Goal: Task Accomplishment & Management: Use online tool/utility

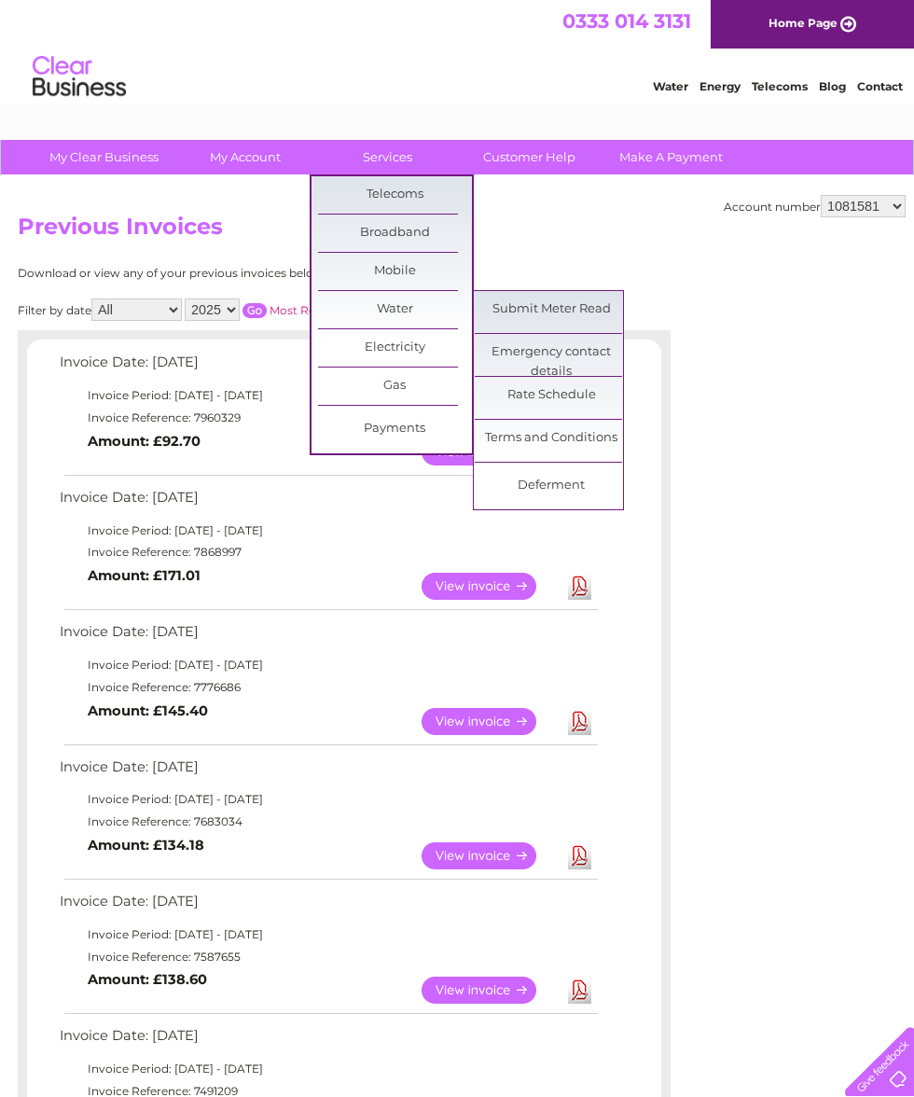
click at [583, 302] on link "Submit Meter Read" at bounding box center [552, 309] width 154 height 37
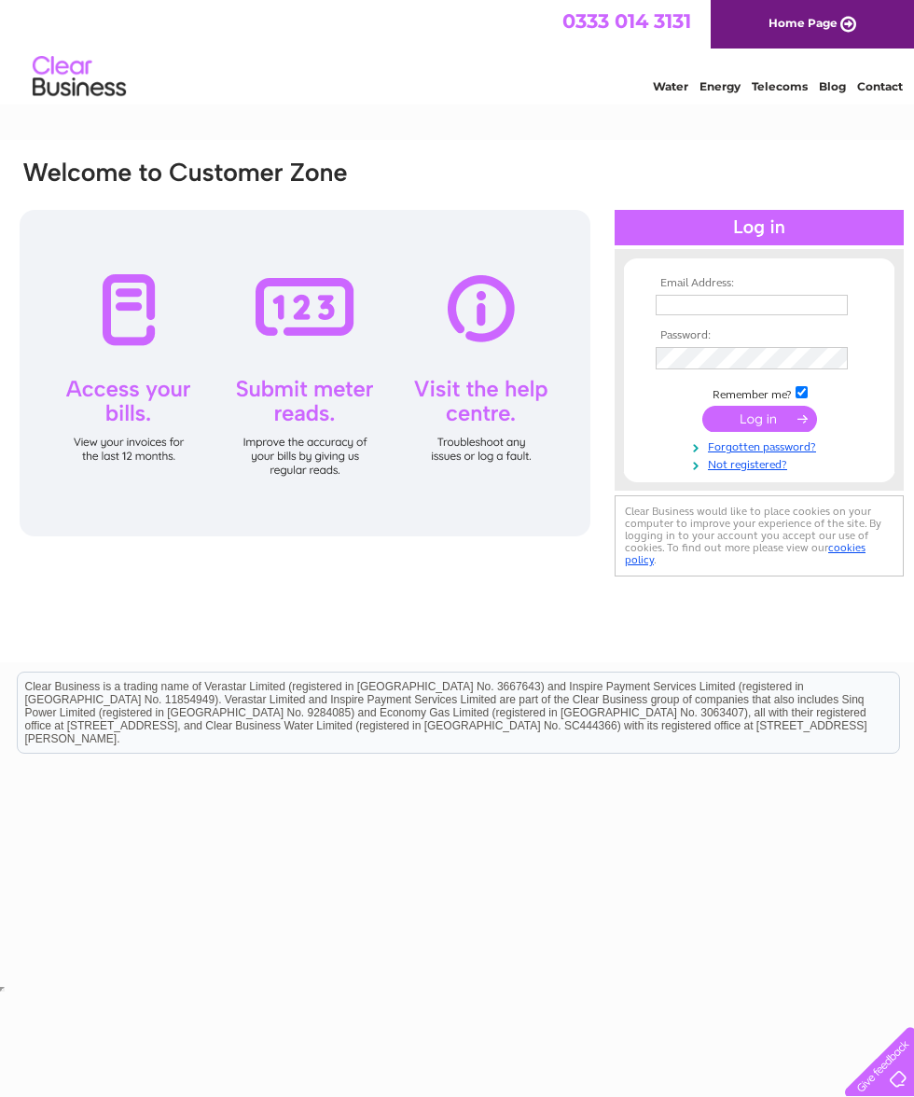
click at [802, 300] on input "text" at bounding box center [752, 305] width 192 height 21
type input "broughstore@btinternet.com"
click at [766, 420] on input "submit" at bounding box center [760, 419] width 115 height 26
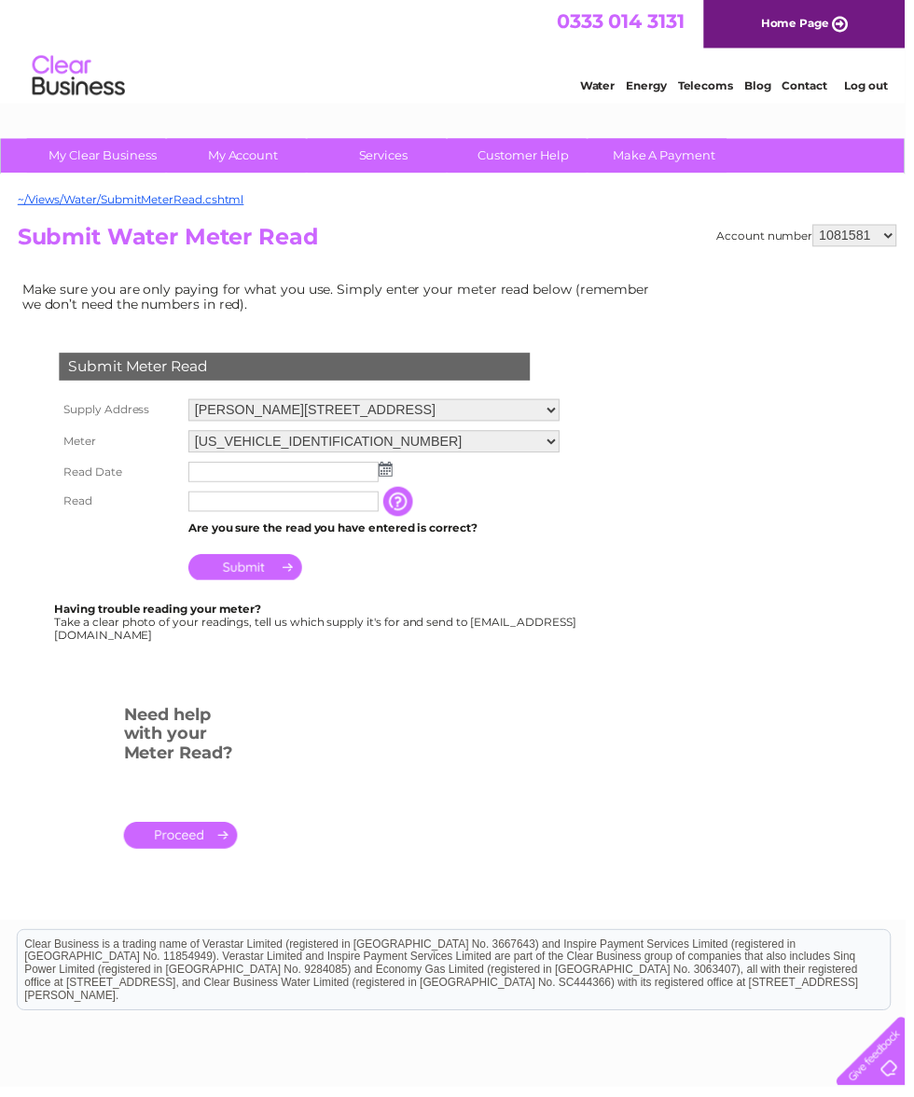
click at [364, 485] on input "text" at bounding box center [286, 477] width 192 height 21
click at [394, 480] on img at bounding box center [391, 474] width 14 height 15
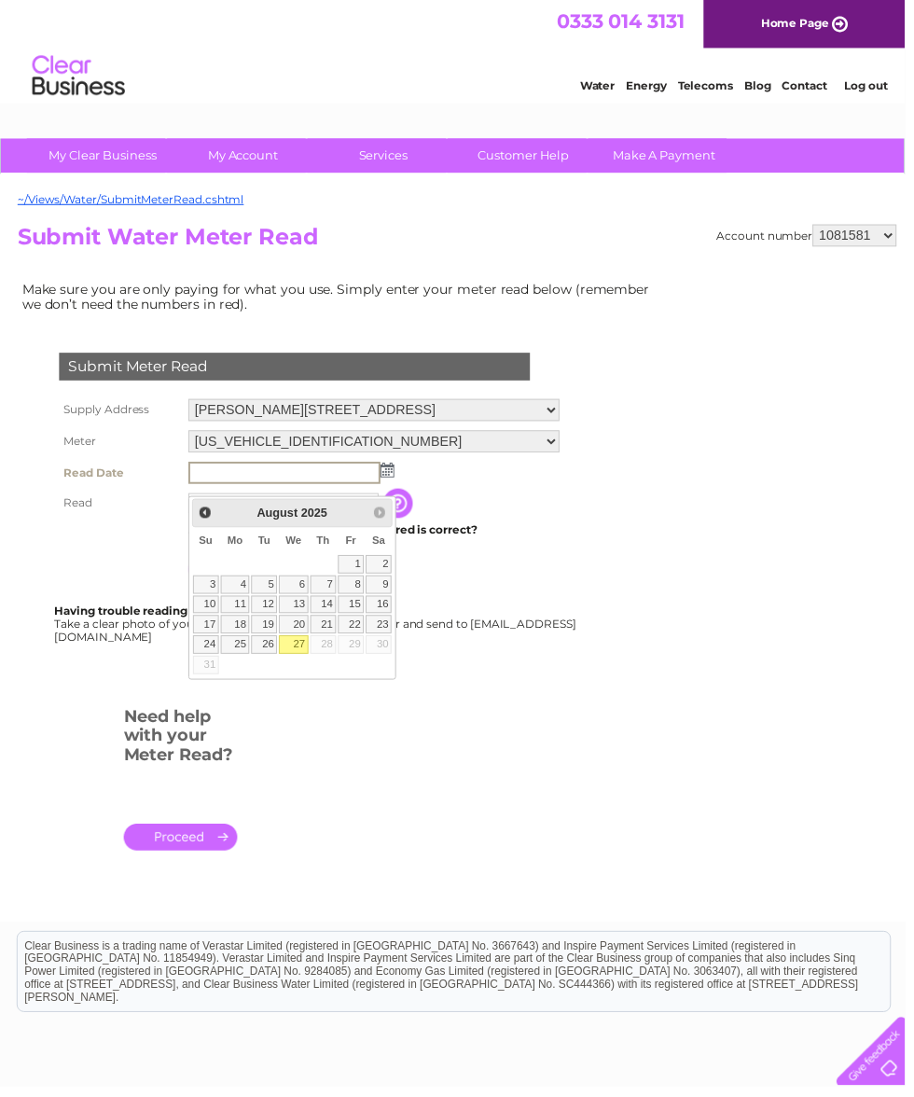
click at [299, 652] on link "27" at bounding box center [297, 651] width 30 height 19
type input "2025/08/27"
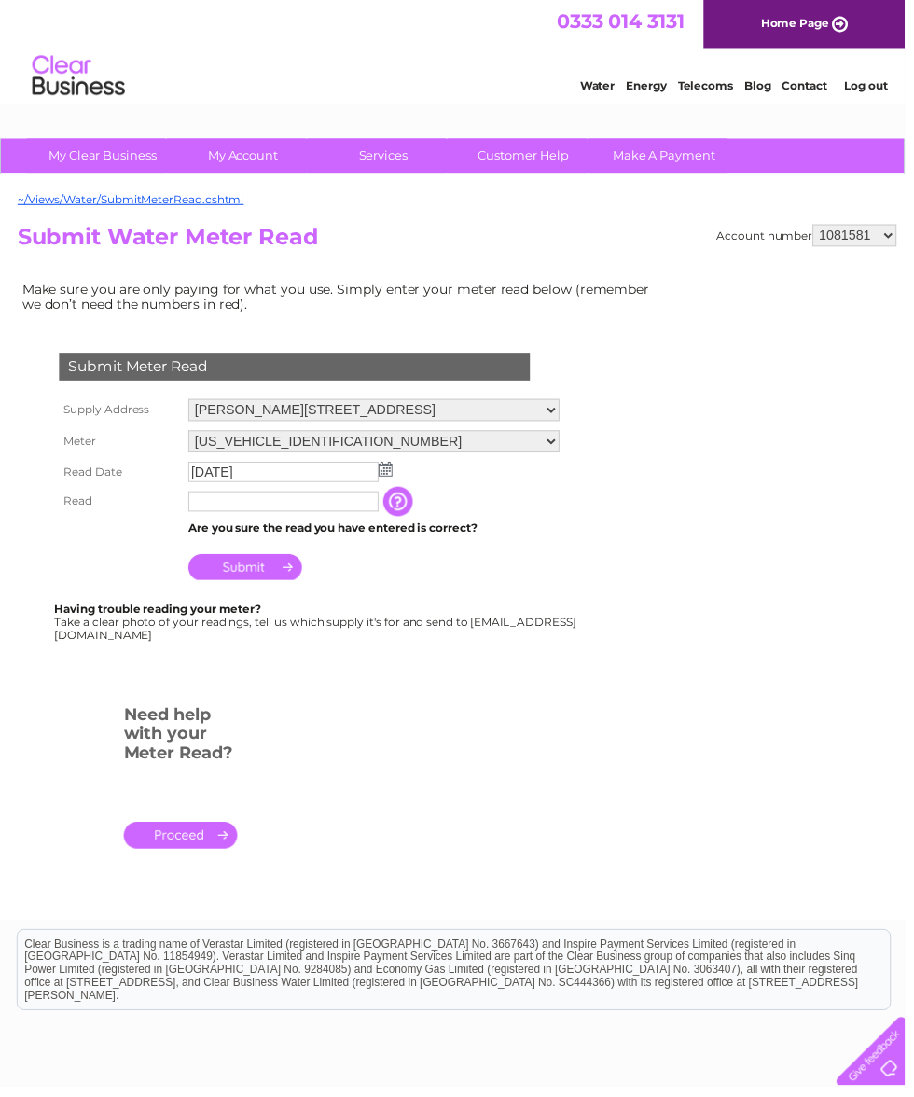
click at [280, 517] on input "text" at bounding box center [286, 506] width 192 height 21
type input "47"
click at [268, 582] on input "Submit" at bounding box center [247, 575] width 115 height 26
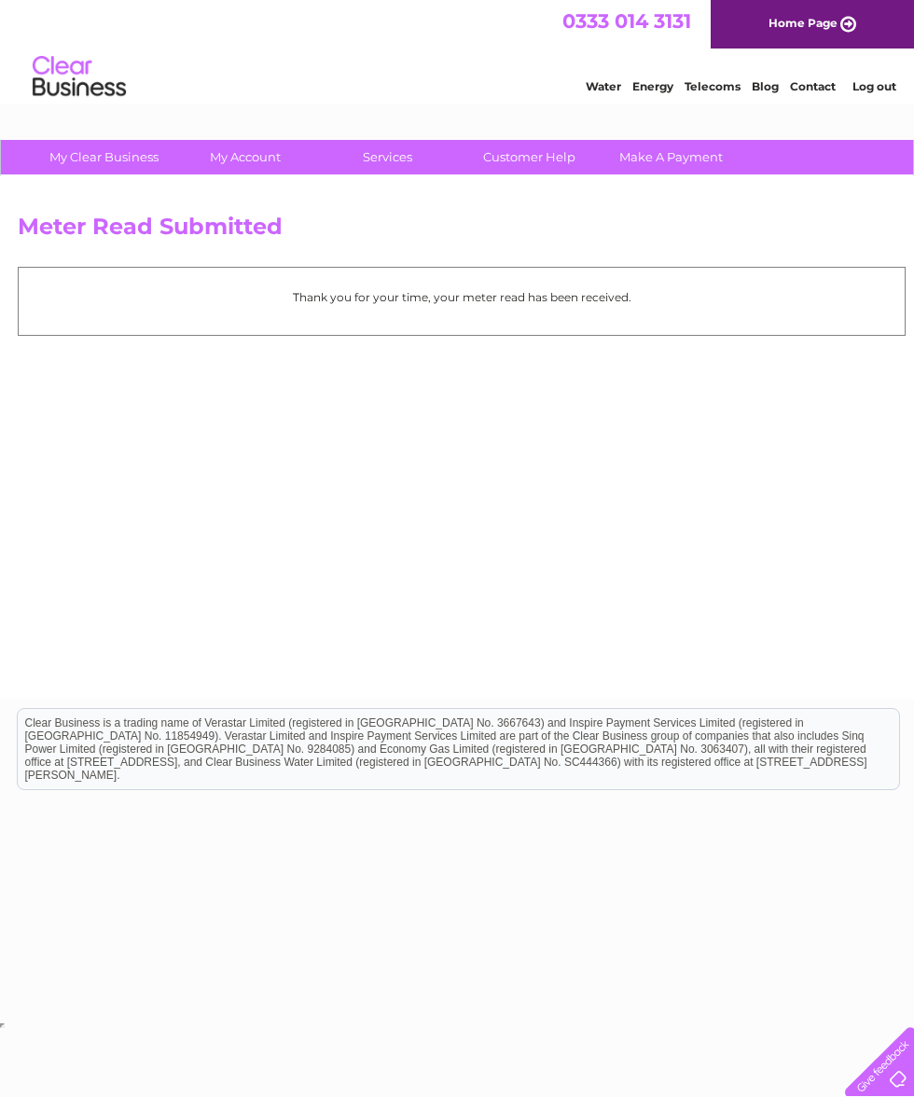
click at [884, 83] on link "Log out" at bounding box center [875, 86] width 44 height 14
